Goal: Navigation & Orientation: Find specific page/section

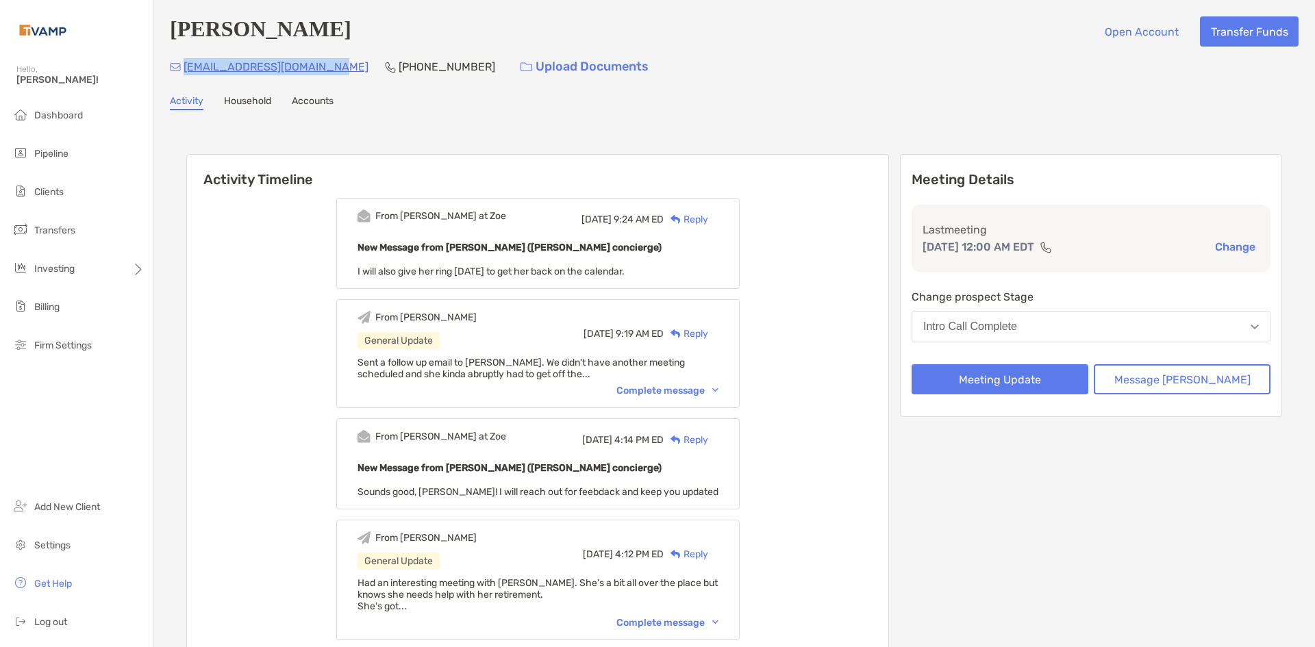
drag, startPoint x: 344, startPoint y: 68, endPoint x: 186, endPoint y: 74, distance: 158.3
click at [186, 74] on div "ashwood.mgr@mansermar.com (205) 528-1226 Upload Documents" at bounding box center [734, 66] width 1128 height 29
copy p "ashwood.mgr@mansermar.com"
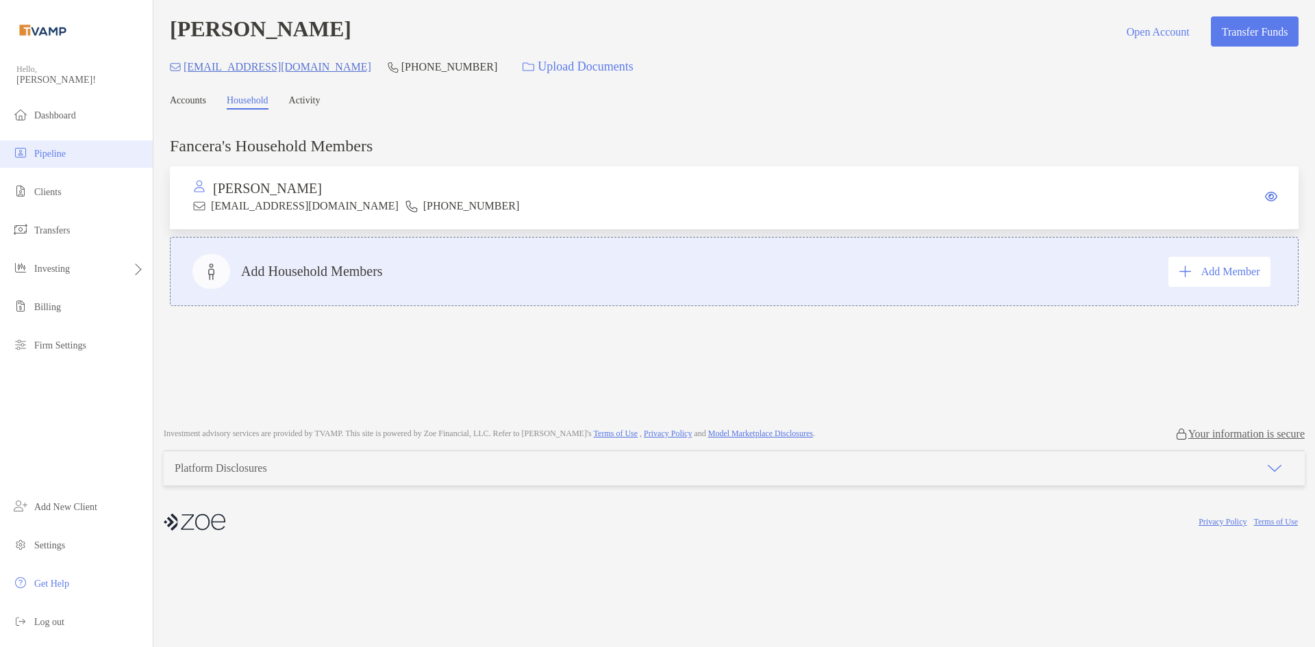
click at [36, 150] on span "Pipeline" at bounding box center [49, 154] width 31 height 10
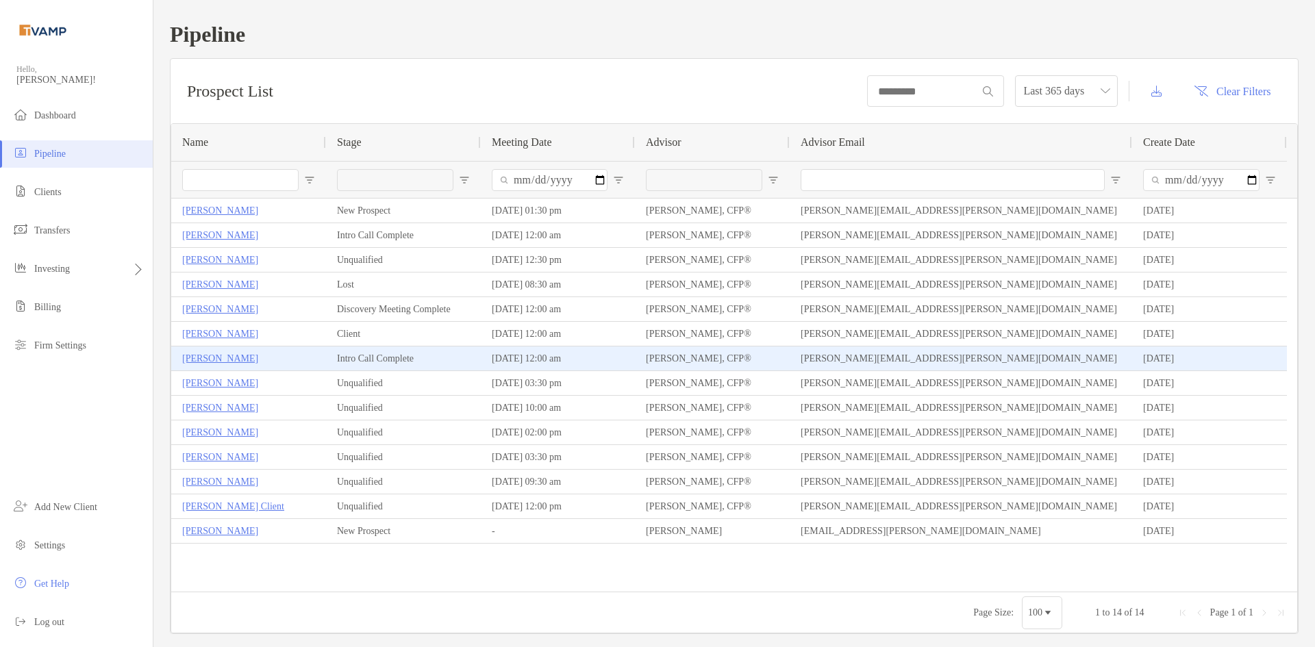
click at [207, 358] on p "[PERSON_NAME]" at bounding box center [220, 358] width 76 height 17
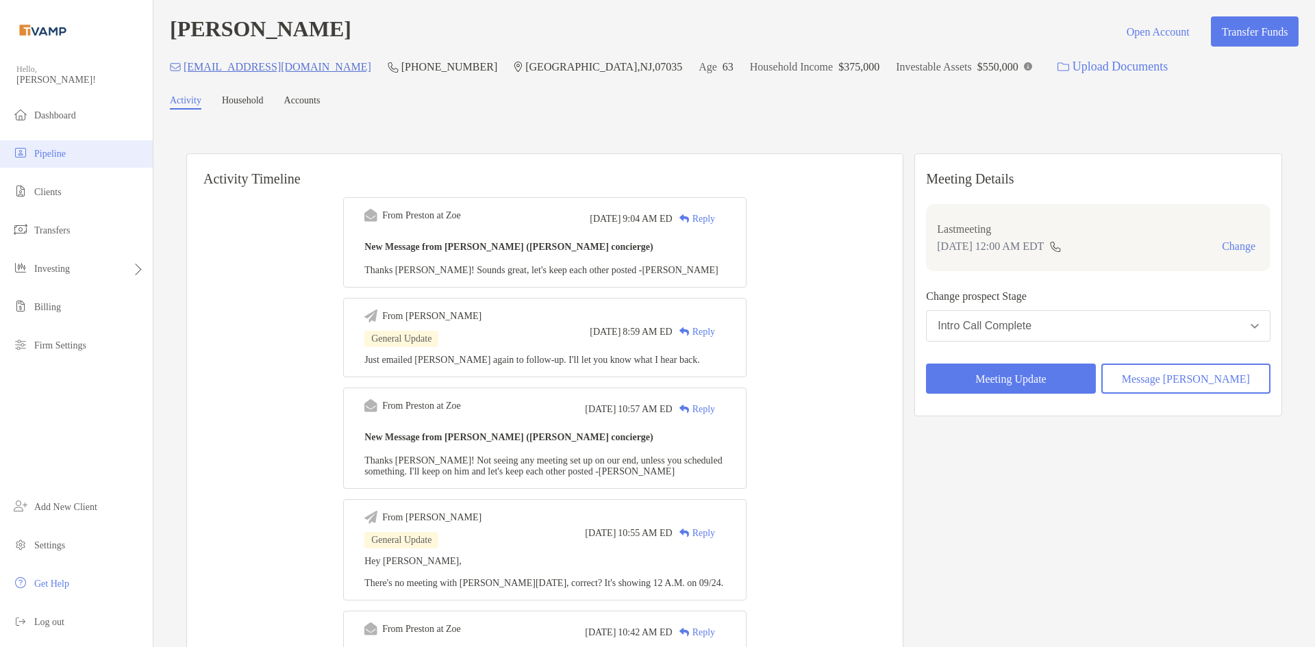
click at [92, 151] on li "Pipeline" at bounding box center [76, 153] width 153 height 27
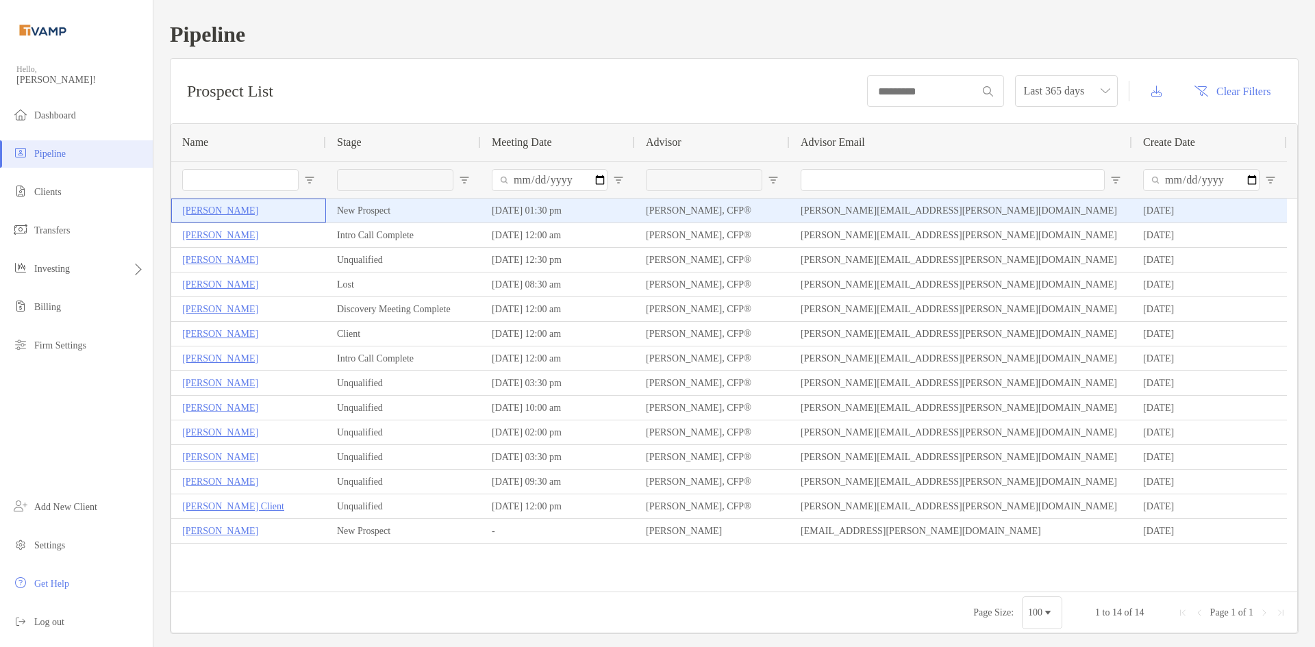
click at [245, 208] on p "[PERSON_NAME]" at bounding box center [220, 210] width 76 height 17
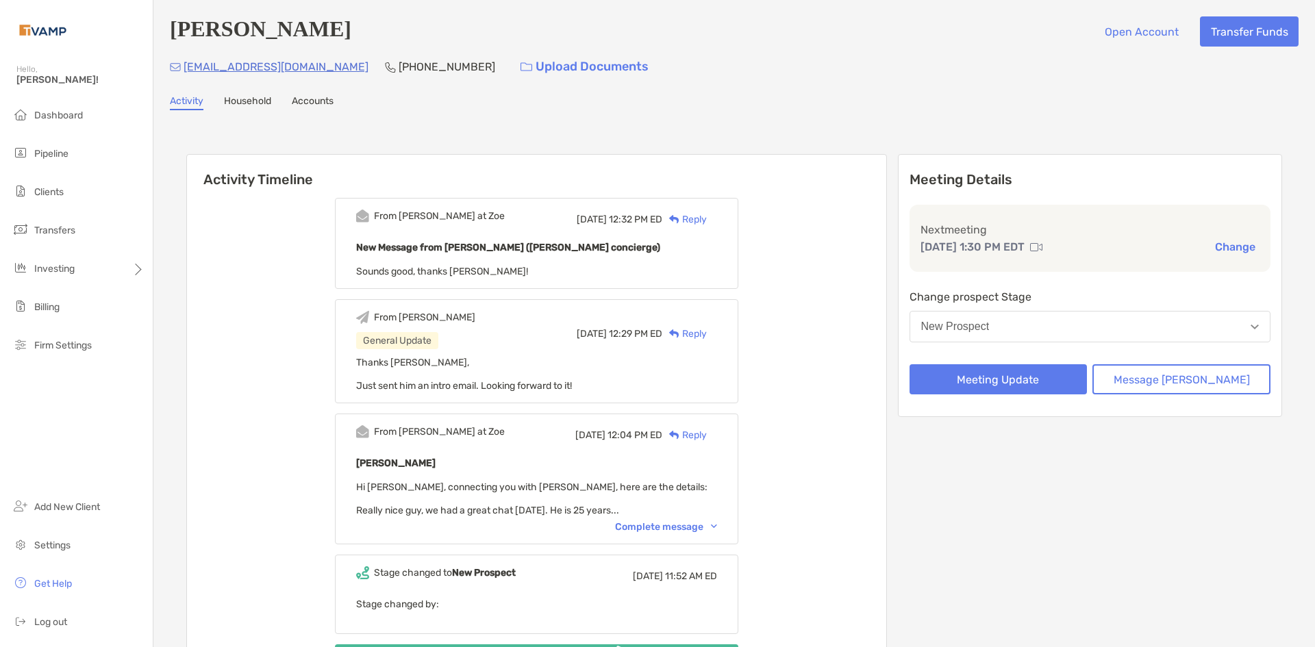
click at [258, 106] on link "Household" at bounding box center [247, 102] width 47 height 15
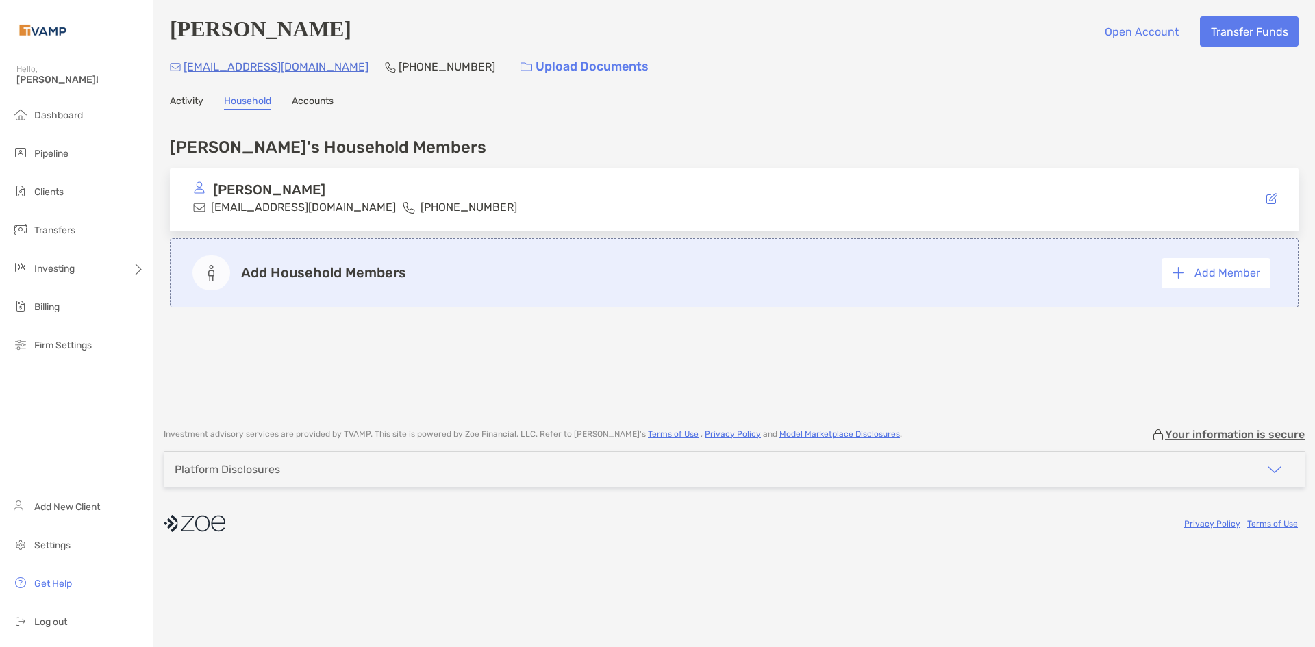
click at [317, 105] on link "Accounts" at bounding box center [313, 102] width 42 height 15
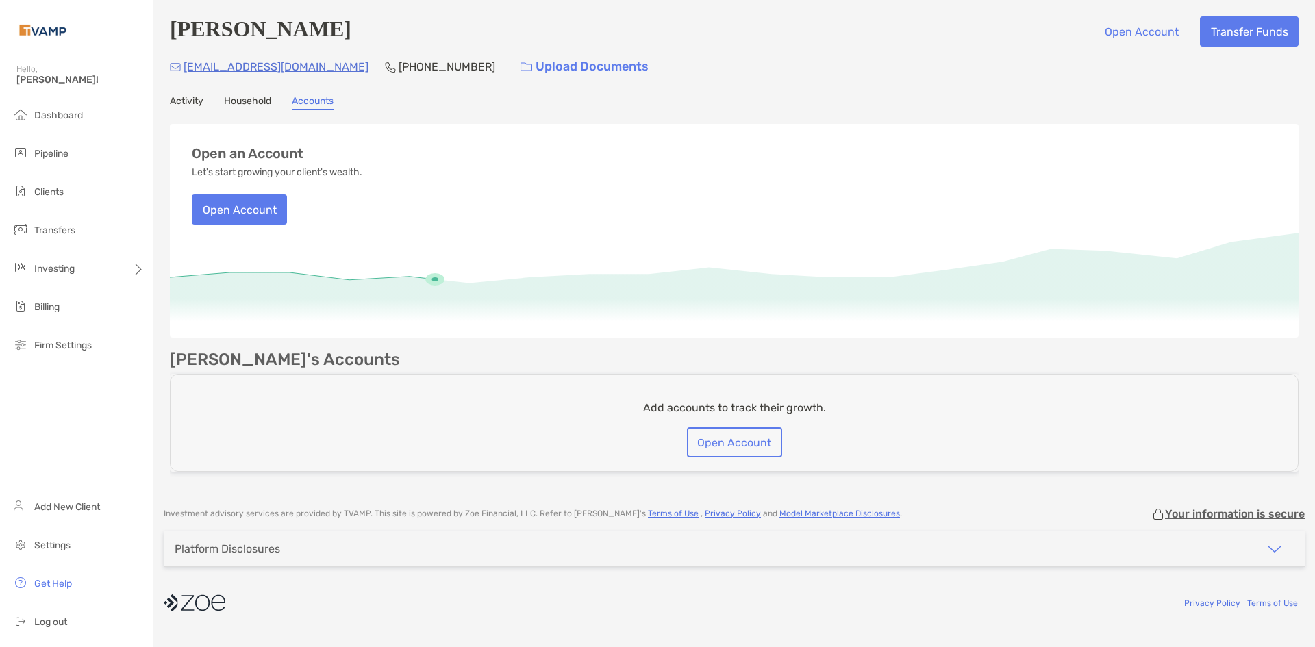
click at [249, 102] on link "Household" at bounding box center [247, 102] width 47 height 15
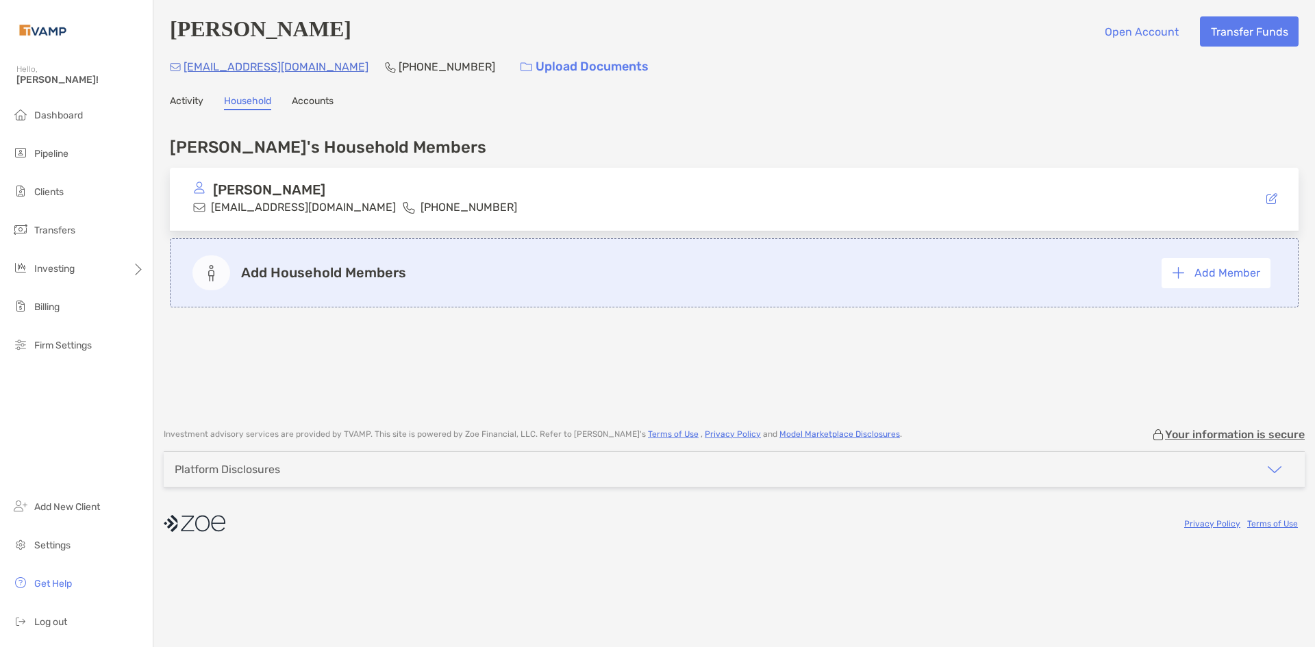
click at [190, 102] on link "Activity" at bounding box center [187, 102] width 34 height 15
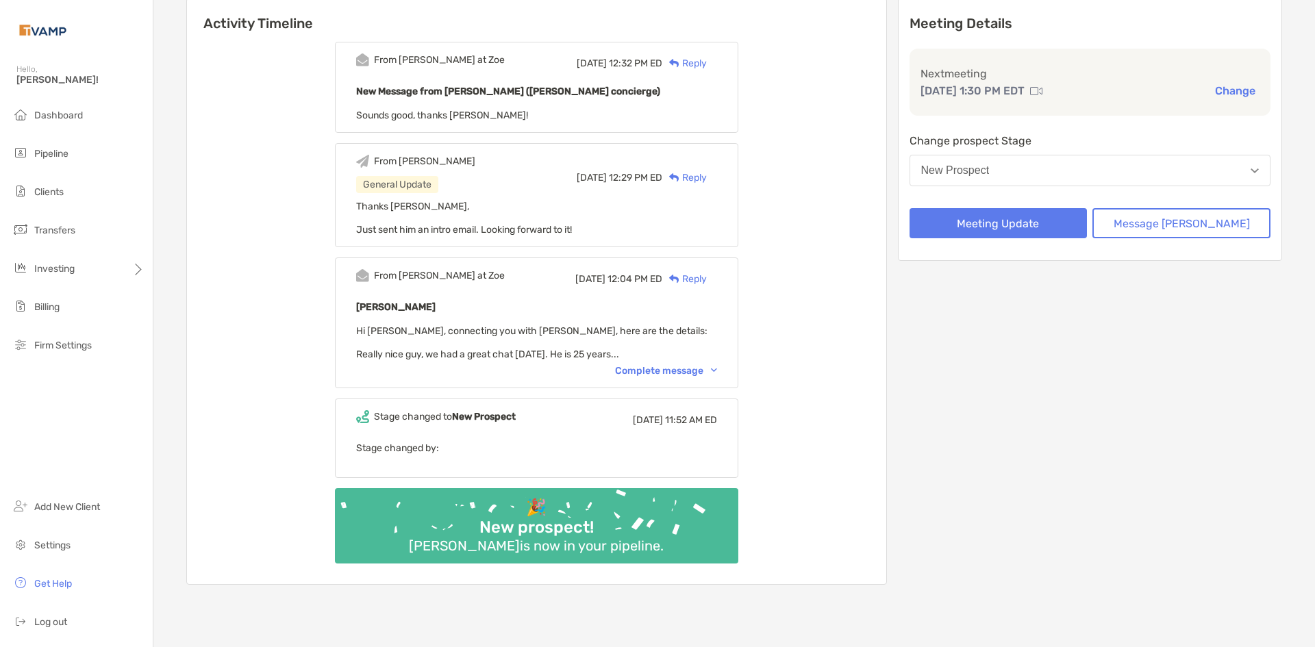
scroll to position [137, 0]
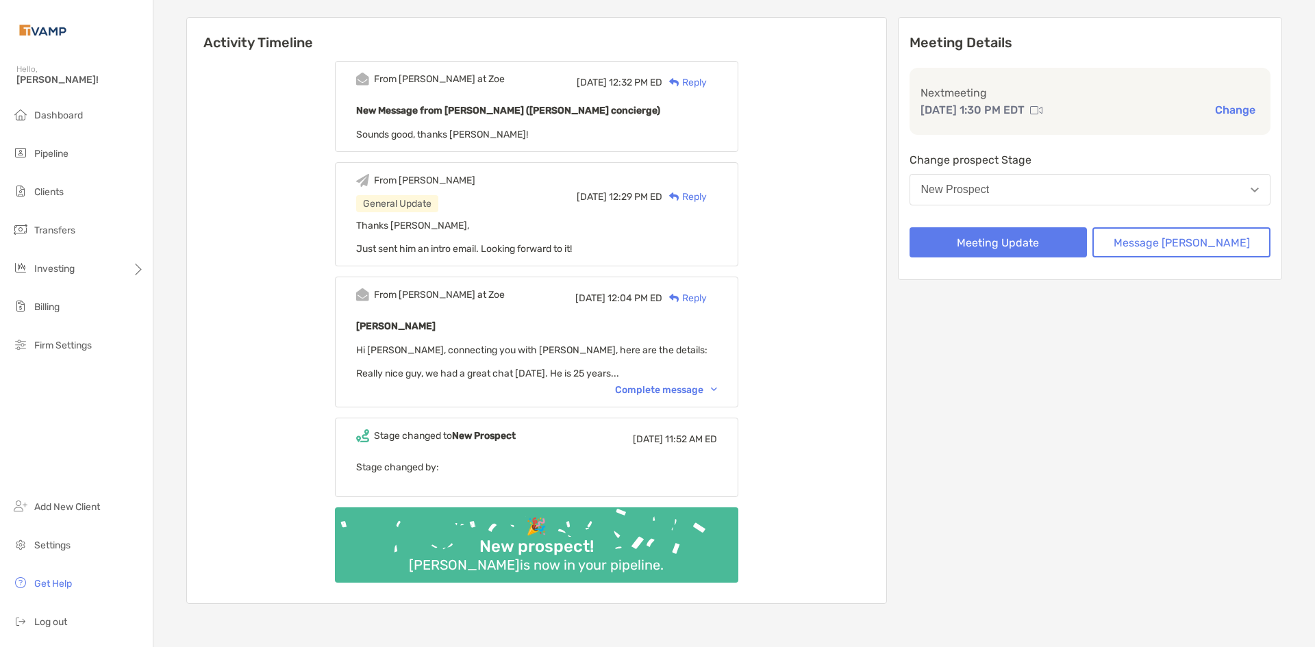
click at [717, 389] on img at bounding box center [714, 390] width 6 height 4
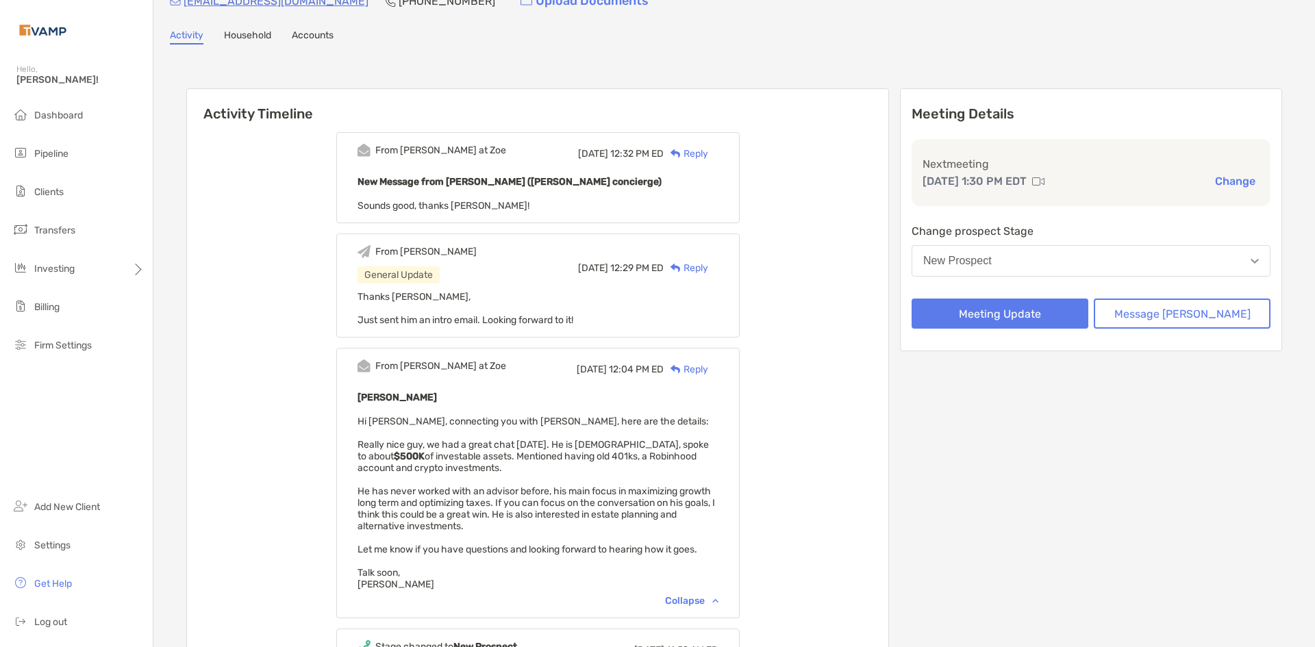
scroll to position [0, 0]
